Goal: Task Accomplishment & Management: Use online tool/utility

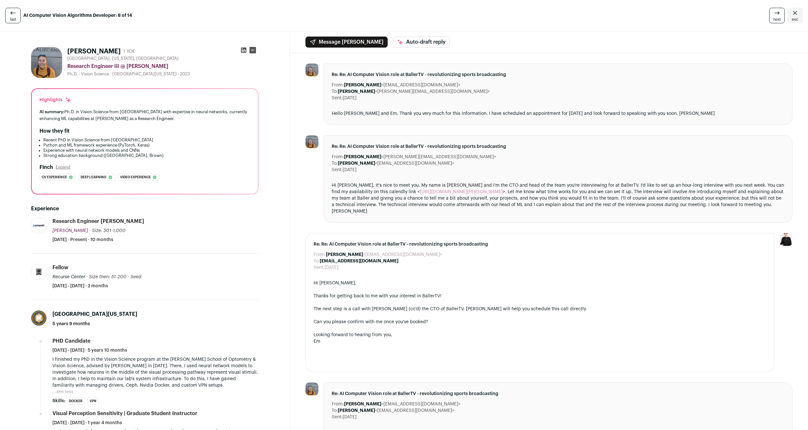
click at [775, 15] on link "next" at bounding box center [778, 16] width 16 height 16
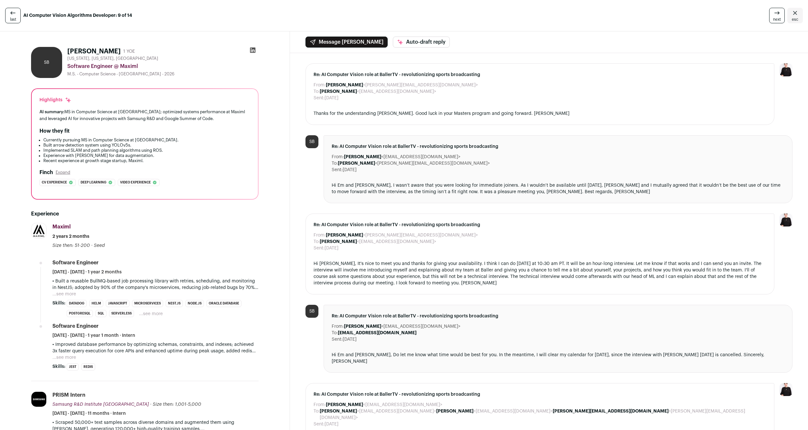
click at [775, 15] on link "next" at bounding box center [778, 16] width 16 height 16
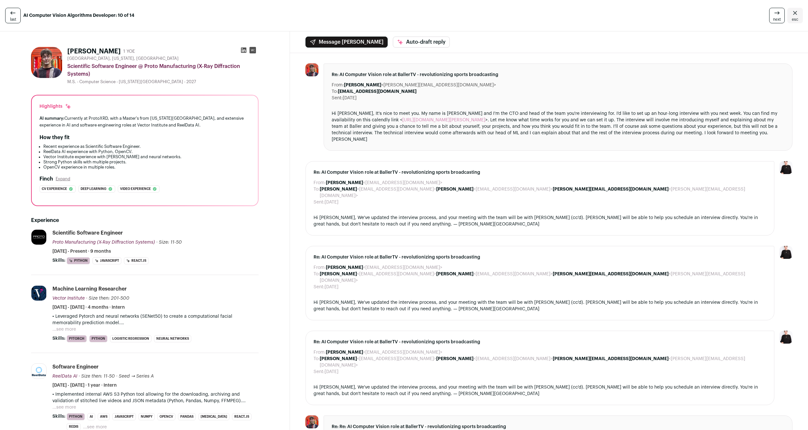
click at [775, 15] on link "next" at bounding box center [778, 16] width 16 height 16
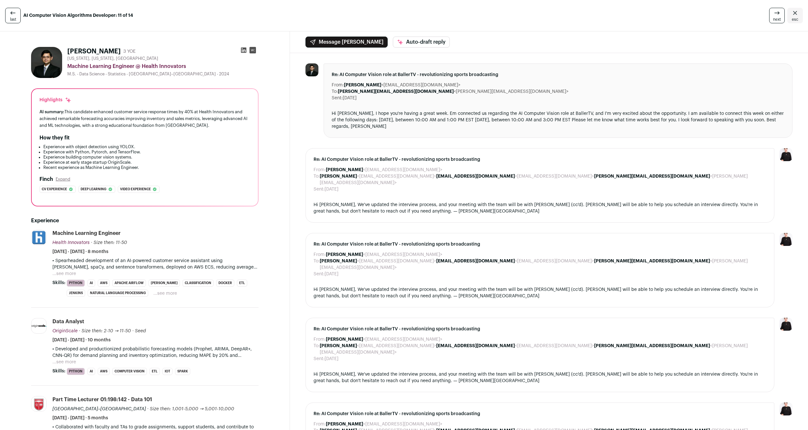
click at [775, 15] on link "next" at bounding box center [778, 16] width 16 height 16
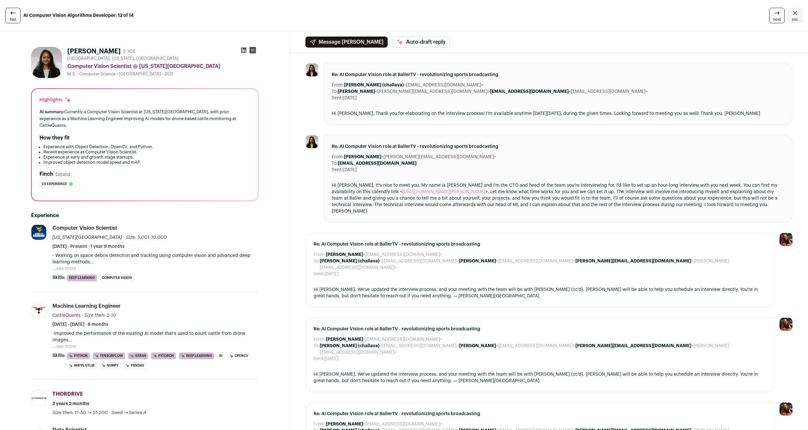
click at [775, 15] on link "next" at bounding box center [778, 16] width 16 height 16
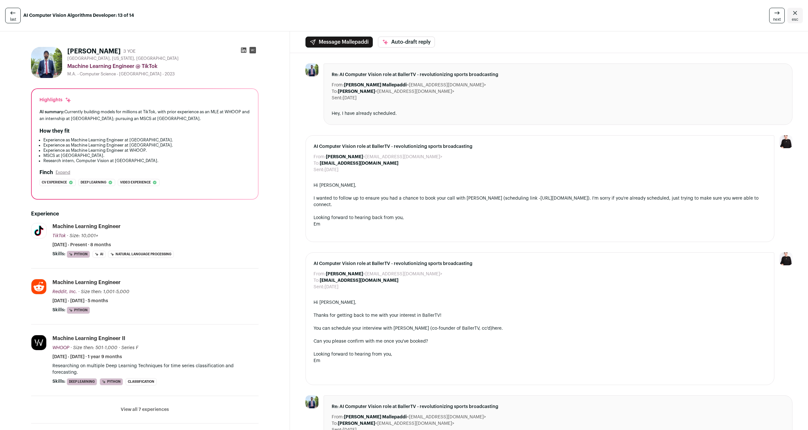
click at [775, 15] on link "next" at bounding box center [778, 16] width 16 height 16
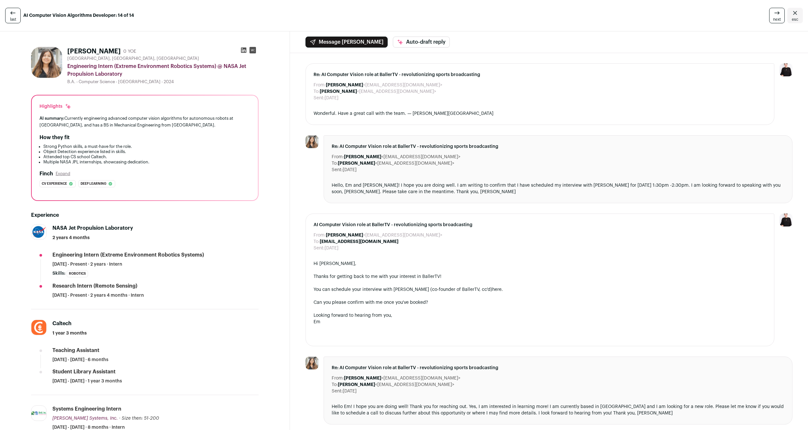
click at [775, 15] on link "next" at bounding box center [778, 16] width 16 height 16
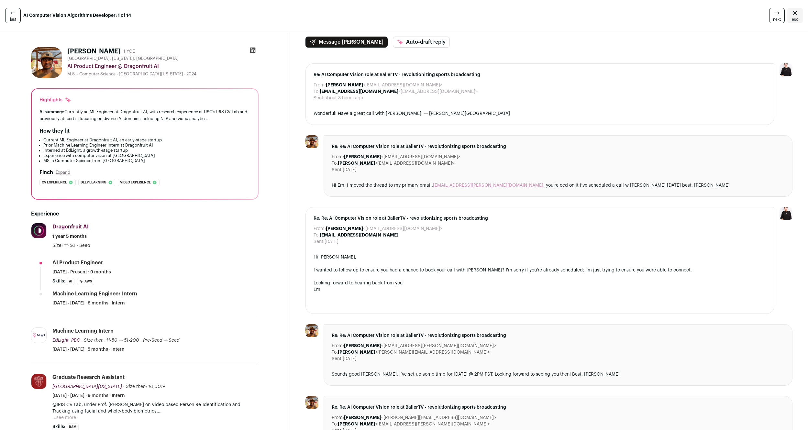
click at [775, 15] on link "next" at bounding box center [778, 16] width 16 height 16
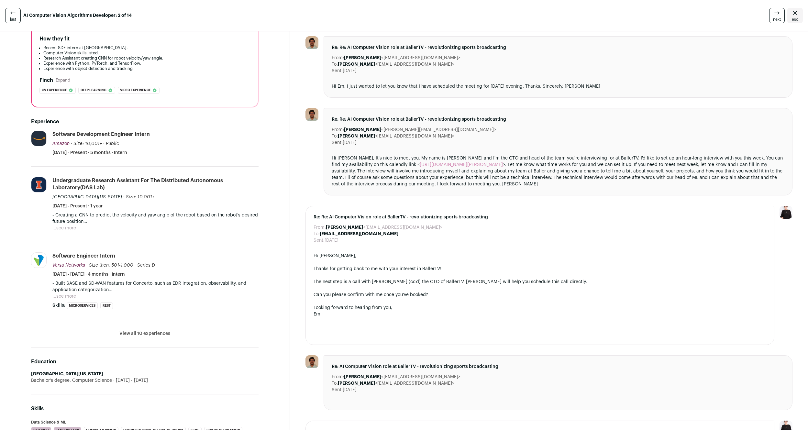
scroll to position [610, 0]
